Goal: Complete application form: Complete application form

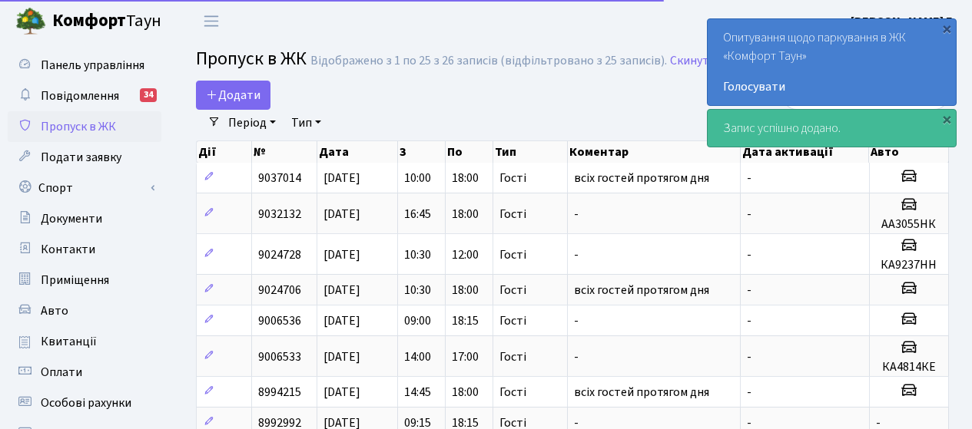
select select "25"
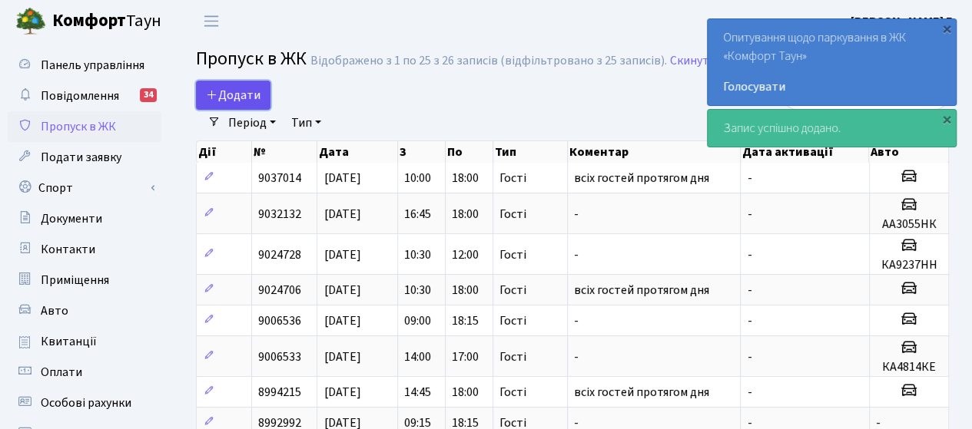
click at [237, 95] on span "Додати" at bounding box center [233, 95] width 55 height 17
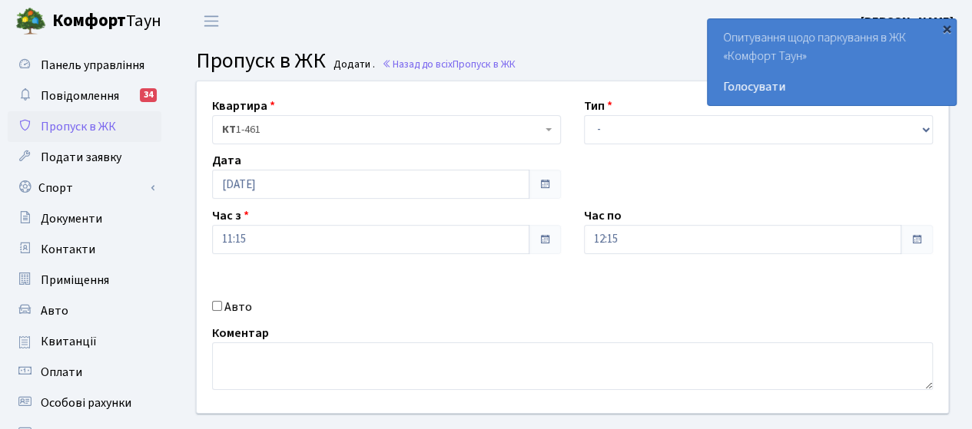
click at [945, 30] on div "×" at bounding box center [946, 28] width 15 height 15
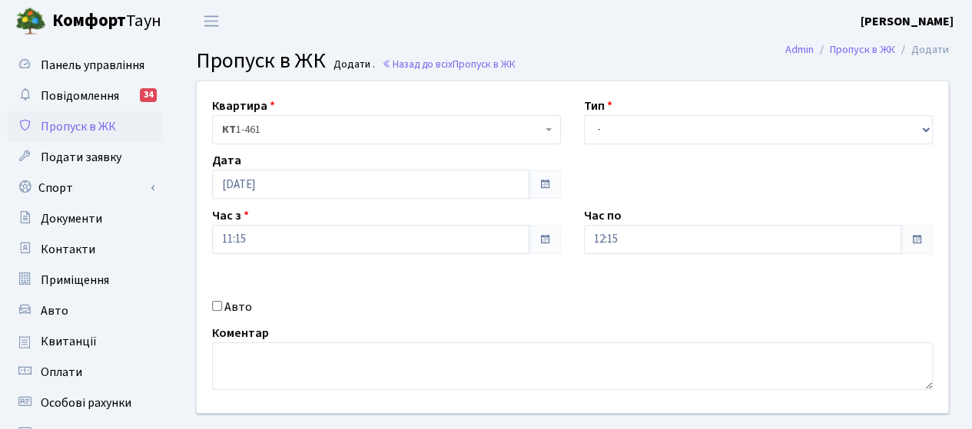
drag, startPoint x: 471, startPoint y: 303, endPoint x: 283, endPoint y: 275, distance: 190.4
click at [470, 303] on div "Авто" at bounding box center [387, 307] width 372 height 18
click at [218, 307] on input "Авто" at bounding box center [217, 306] width 10 height 10
checkbox input "true"
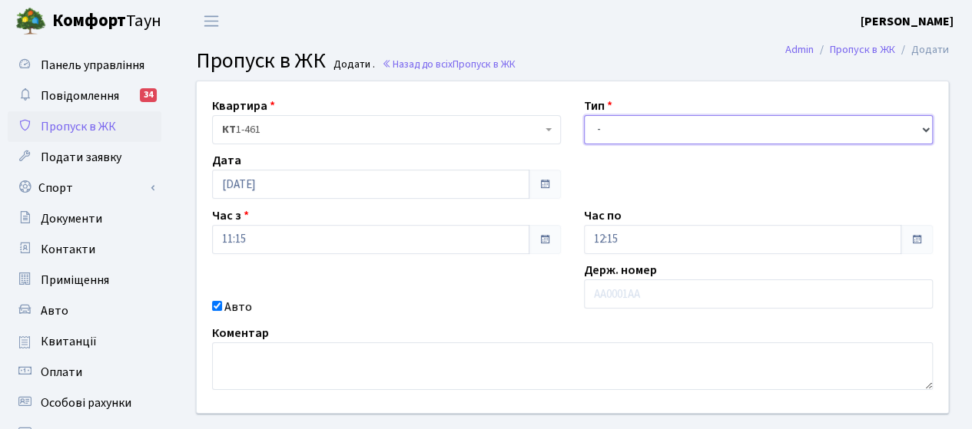
click at [644, 134] on select "- Доставка Таксі Гості Сервіс" at bounding box center [758, 129] width 349 height 29
select select "1"
click at [584, 115] on select "- Доставка Таксі Гості Сервіс" at bounding box center [758, 129] width 349 height 29
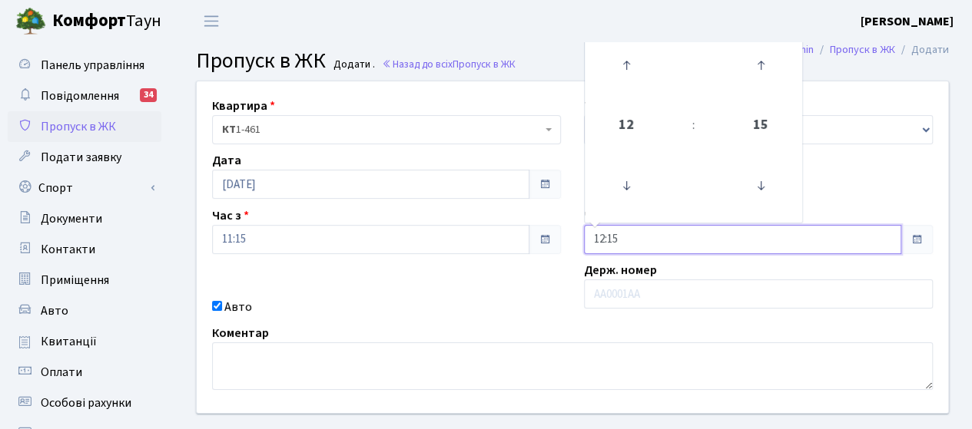
click at [644, 237] on input "12:15" at bounding box center [742, 239] width 317 height 29
click at [627, 197] on icon at bounding box center [625, 185] width 41 height 41
click at [616, 62] on icon at bounding box center [625, 65] width 41 height 41
click at [615, 62] on icon at bounding box center [625, 65] width 41 height 41
type input "13:15"
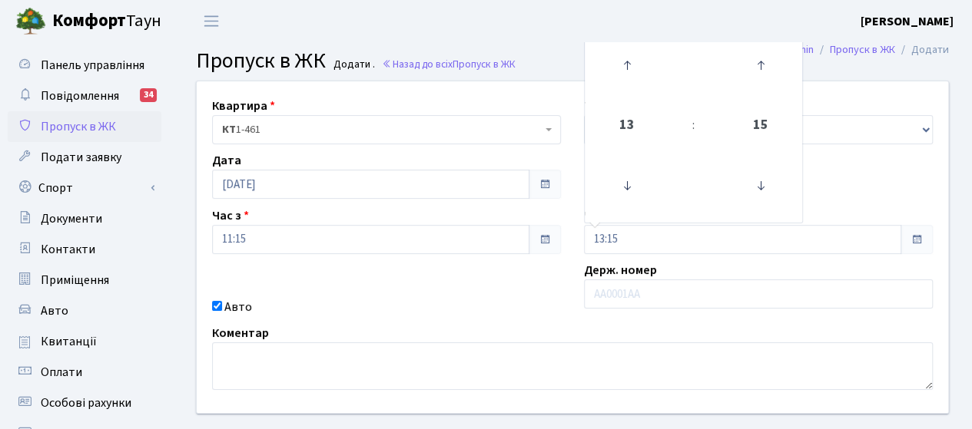
click at [409, 293] on div "Квартира <b>КТ</b>&nbsp;&nbsp;&nbsp;&nbsp;1-461 КТ 1-461 Тип - Доставка Таксі Г…" at bounding box center [572, 247] width 774 height 332
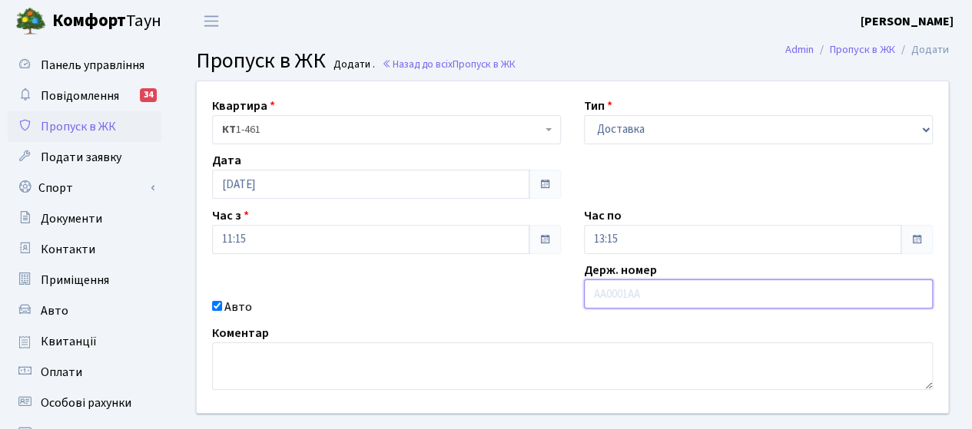
click at [675, 299] on input "text" at bounding box center [758, 294] width 349 height 29
type input "АІ9311ІВ"
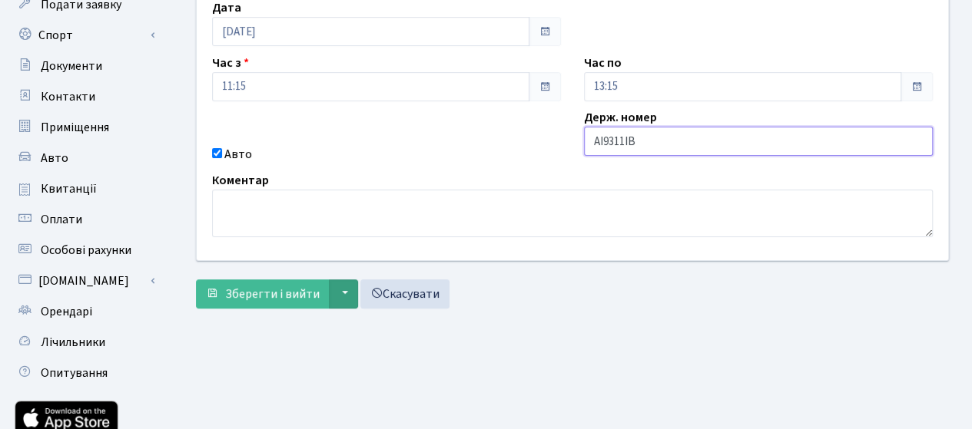
scroll to position [154, 0]
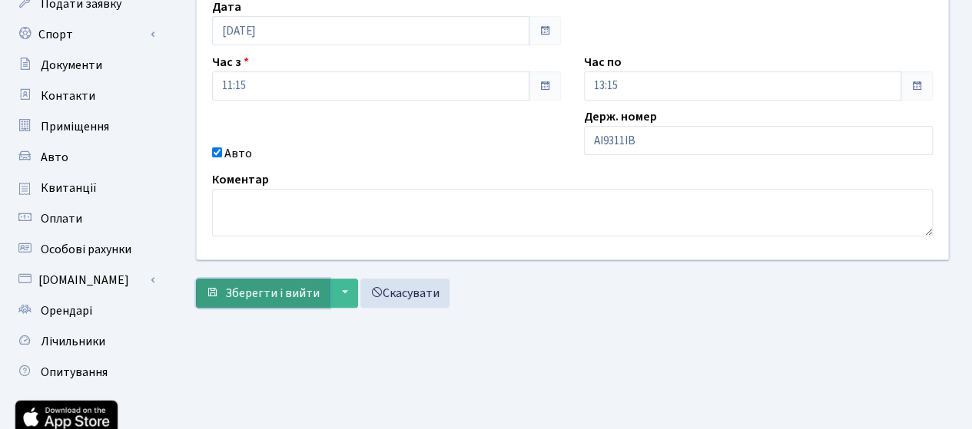
click at [281, 289] on span "Зберегти і вийти" at bounding box center [272, 293] width 94 height 17
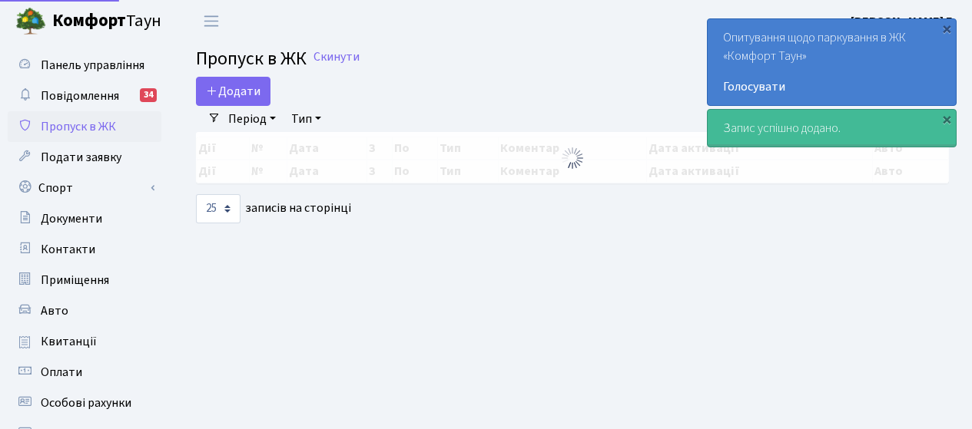
select select "25"
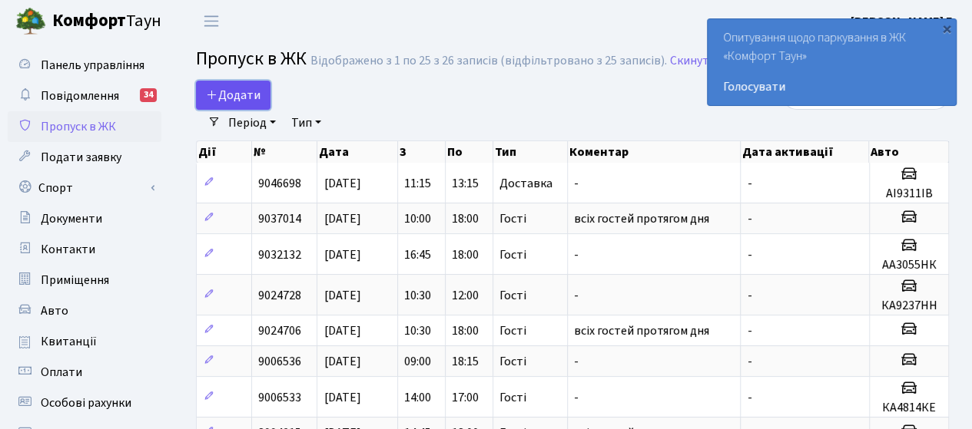
click at [230, 88] on span "Додати" at bounding box center [233, 95] width 55 height 17
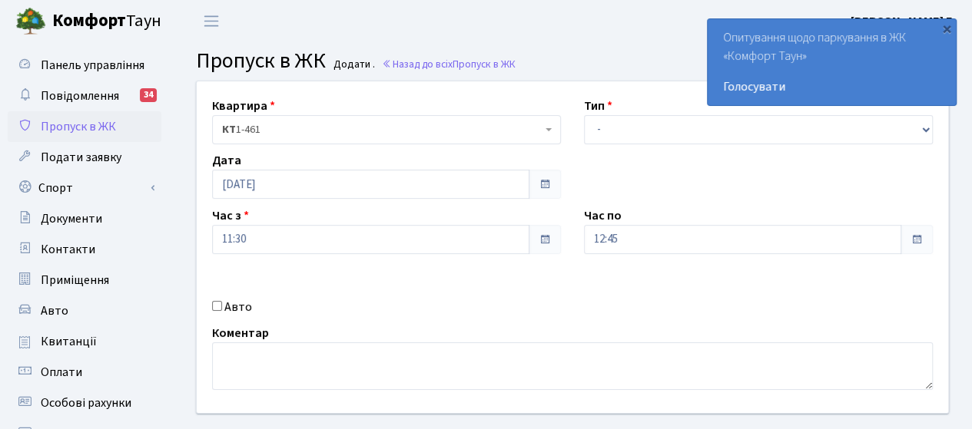
click at [228, 302] on label "Авто" at bounding box center [238, 307] width 28 height 18
click at [222, 302] on input "Авто" at bounding box center [217, 306] width 10 height 10
checkbox input "true"
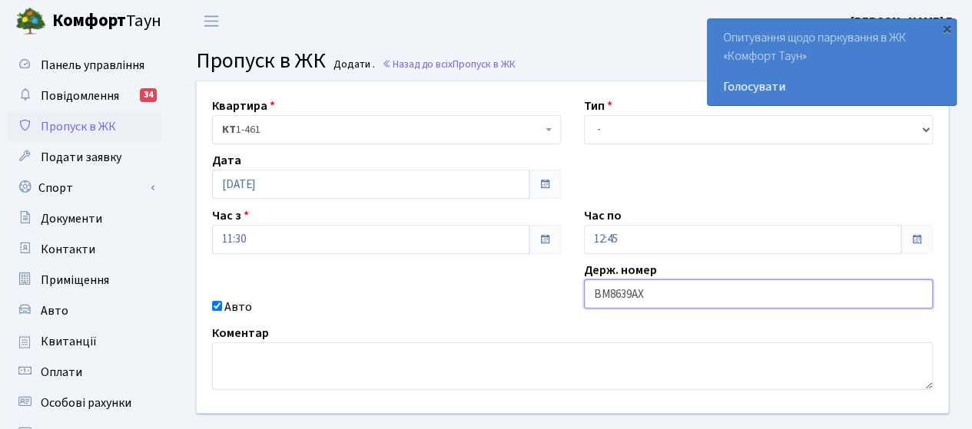
type input "ВМ8639АХ"
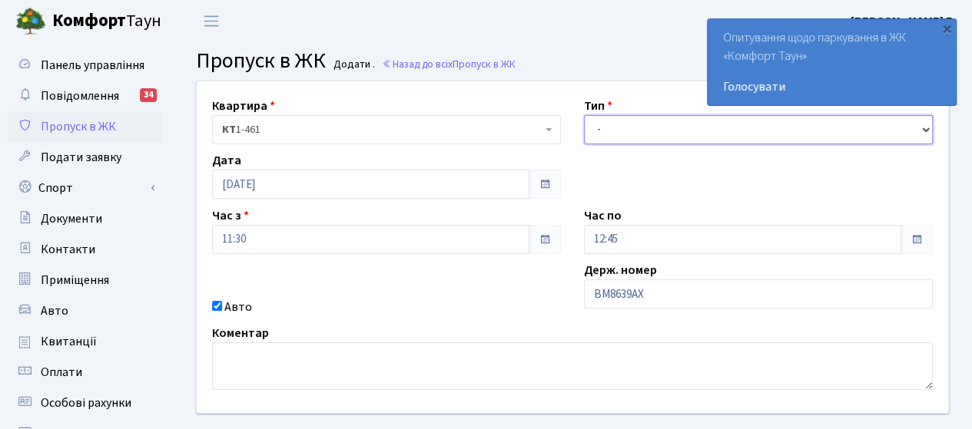
click at [638, 139] on select "- Доставка Таксі Гості Сервіс" at bounding box center [758, 129] width 349 height 29
select select "3"
click at [584, 115] on select "- Доставка Таксі Гості Сервіс" at bounding box center [758, 129] width 349 height 29
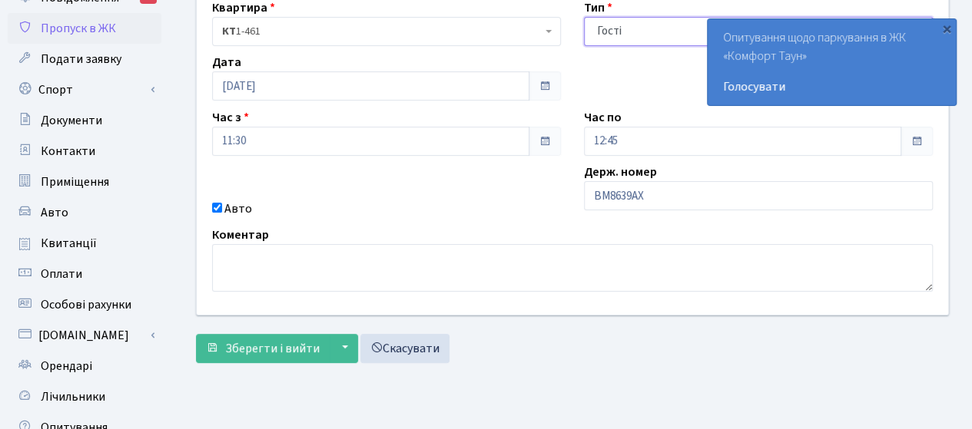
scroll to position [154, 0]
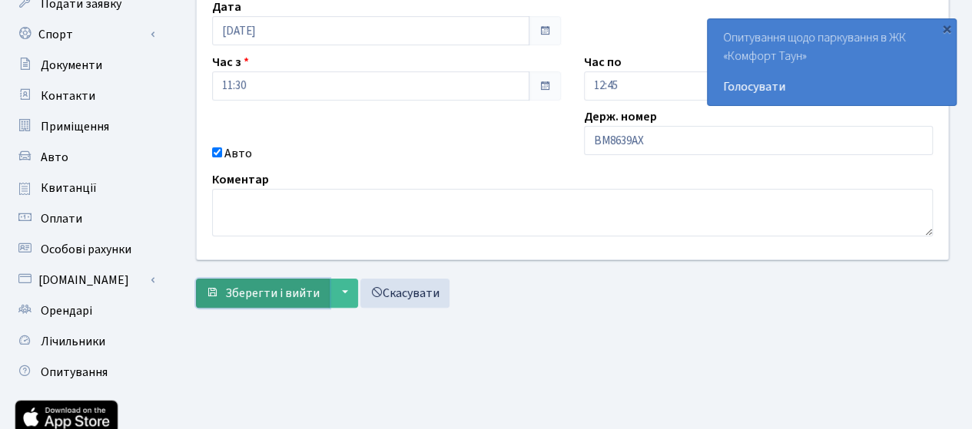
click at [246, 297] on span "Зберегти і вийти" at bounding box center [272, 293] width 94 height 17
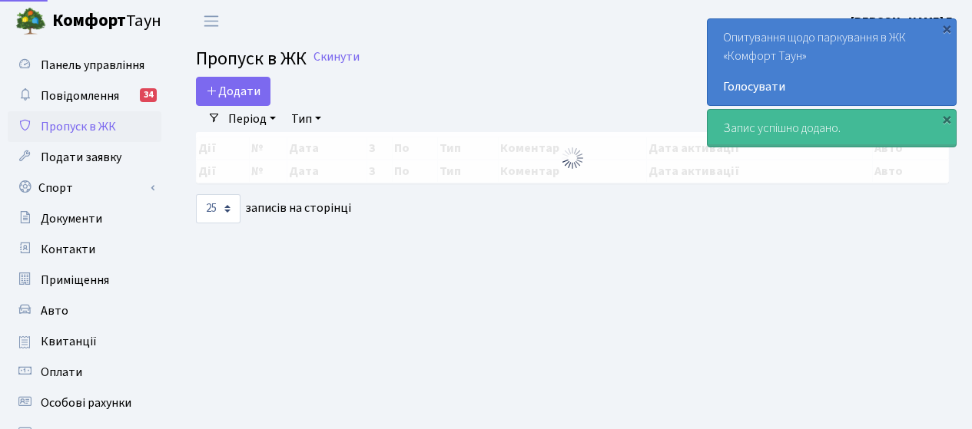
select select "25"
